Goal: Task Accomplishment & Management: Use online tool/utility

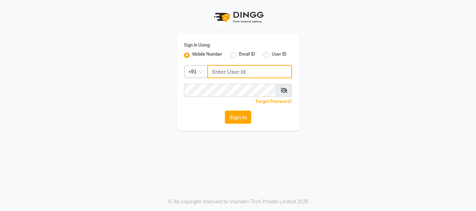
click at [229, 71] on input "Username" at bounding box center [249, 71] width 85 height 13
type input "9930504264"
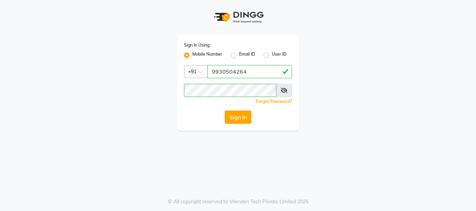
click at [236, 120] on button "Sign In" at bounding box center [238, 117] width 26 height 13
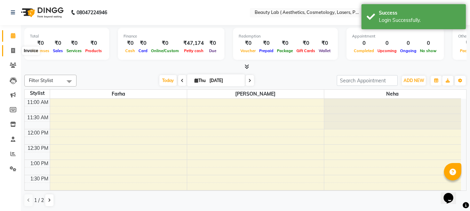
click at [12, 53] on icon at bounding box center [13, 50] width 4 height 5
select select "7169"
select select "service"
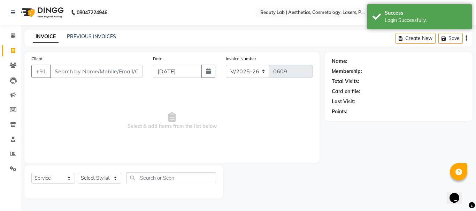
click at [80, 73] on input "Client" at bounding box center [96, 71] width 92 height 13
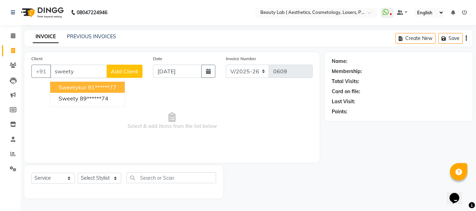
click at [109, 85] on ngb-highlight "91******77" at bounding box center [102, 87] width 29 height 7
type input "91******77"
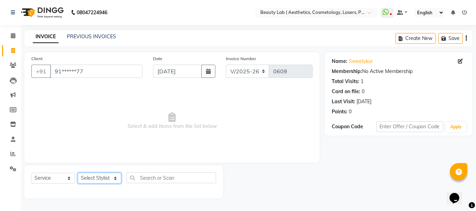
click at [100, 175] on select "Select Stylist [PERSON_NAME] neha nishu sarika" at bounding box center [100, 178] width 44 height 11
select select "59941"
click at [78, 173] on select "Select Stylist [PERSON_NAME] neha nishu sarika" at bounding box center [100, 178] width 44 height 11
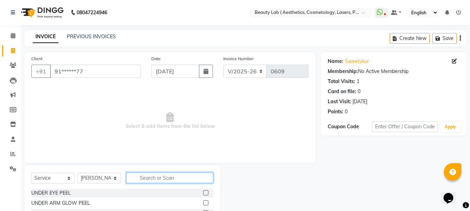
click at [163, 178] on input "text" at bounding box center [169, 178] width 87 height 11
type input "upper"
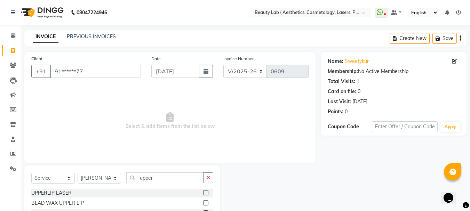
click at [206, 194] on label at bounding box center [205, 192] width 5 height 5
click at [206, 194] on input "checkbox" at bounding box center [205, 193] width 5 height 5
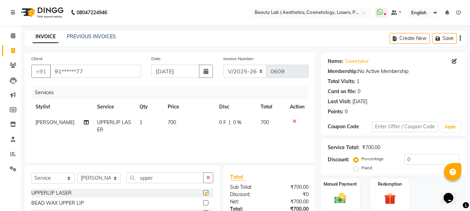
checkbox input "false"
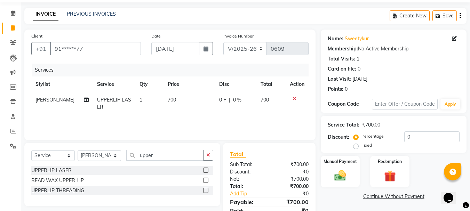
scroll to position [53, 0]
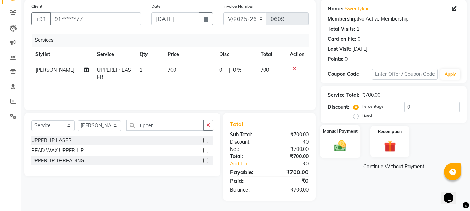
click at [341, 149] on img at bounding box center [340, 146] width 19 height 14
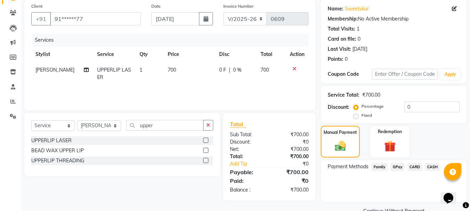
click at [398, 167] on span "GPay" at bounding box center [398, 167] width 14 height 8
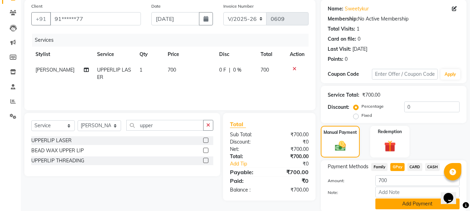
click at [407, 206] on button "Add Payment" at bounding box center [418, 204] width 84 height 11
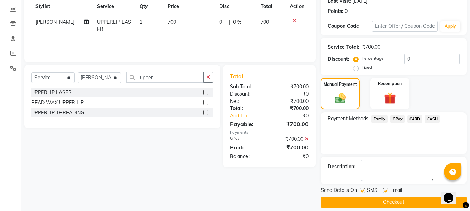
scroll to position [108, 0]
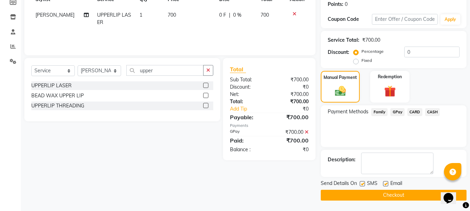
click at [394, 196] on button "Checkout" at bounding box center [394, 195] width 146 height 11
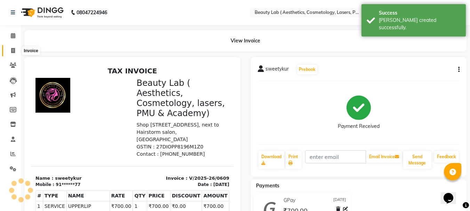
click at [13, 51] on icon at bounding box center [13, 50] width 4 height 5
select select "7169"
select select "service"
